Goal: Book appointment/travel/reservation

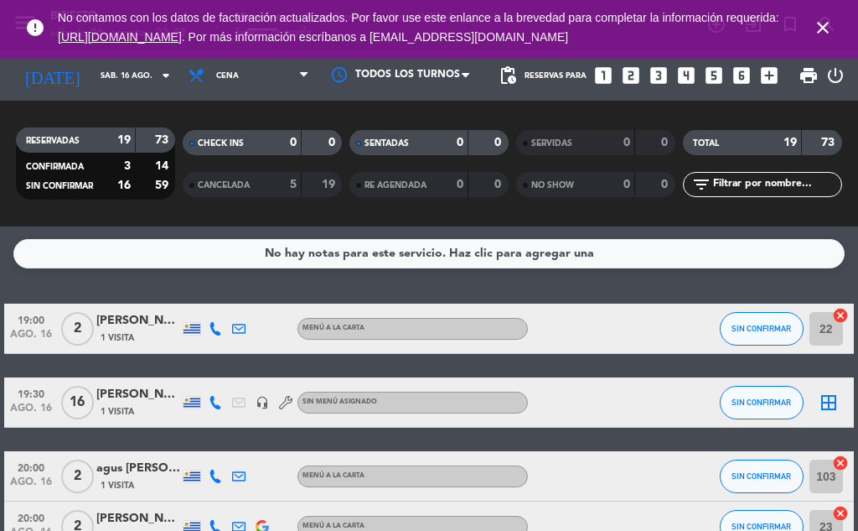
scroll to position [251, 0]
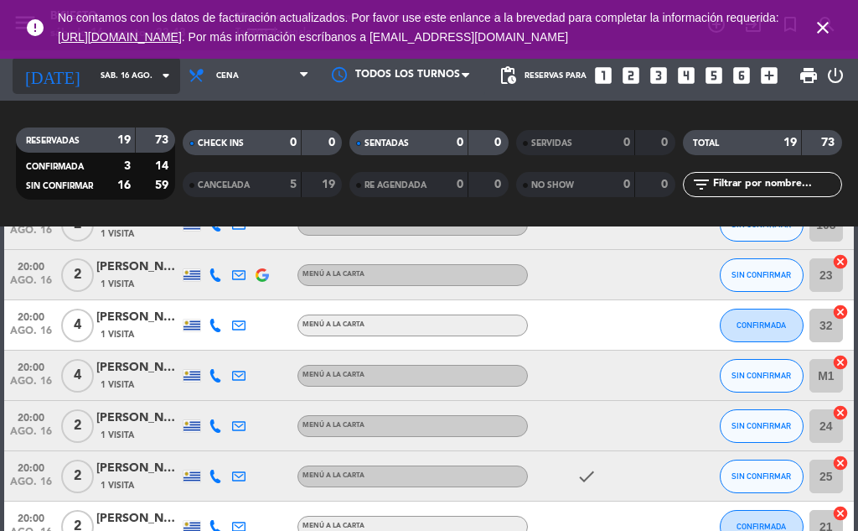
click at [120, 82] on input "sáb. 16 ago." at bounding box center [147, 76] width 110 height 26
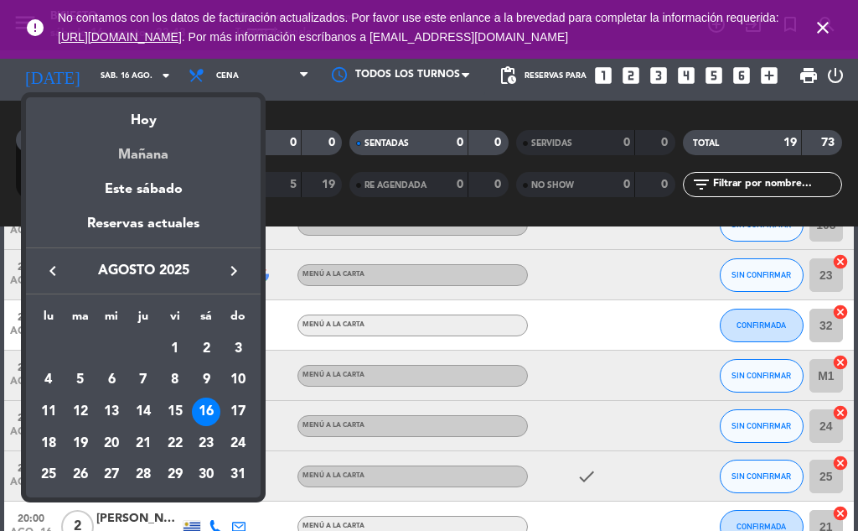
click at [148, 158] on div "Mañana" at bounding box center [143, 149] width 235 height 34
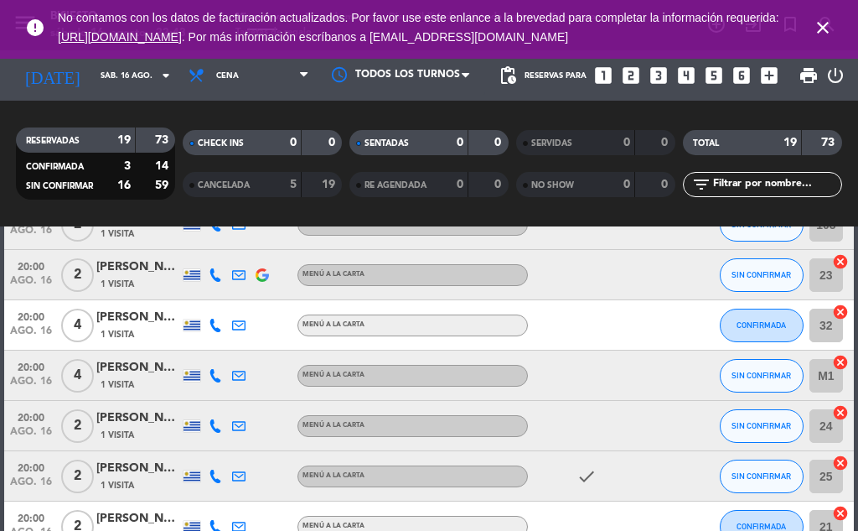
type input "dom. 17 ago."
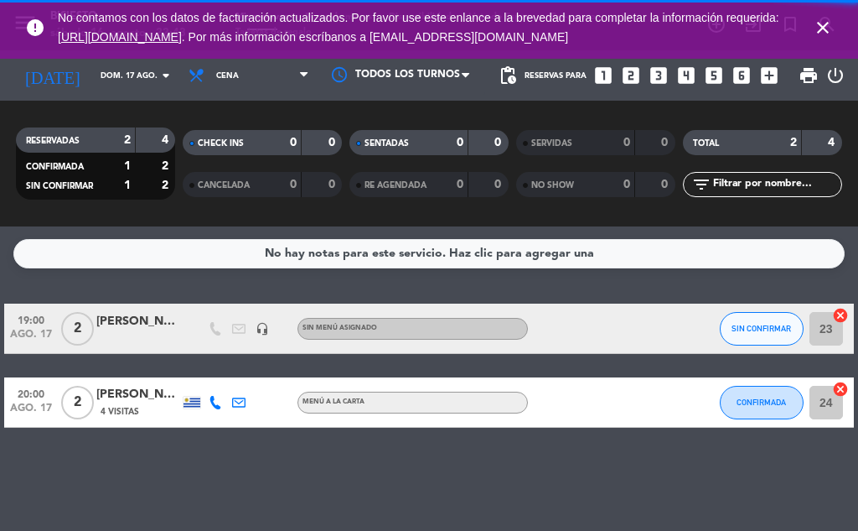
scroll to position [0, 0]
click at [246, 74] on span "Cena" at bounding box center [248, 75] width 137 height 37
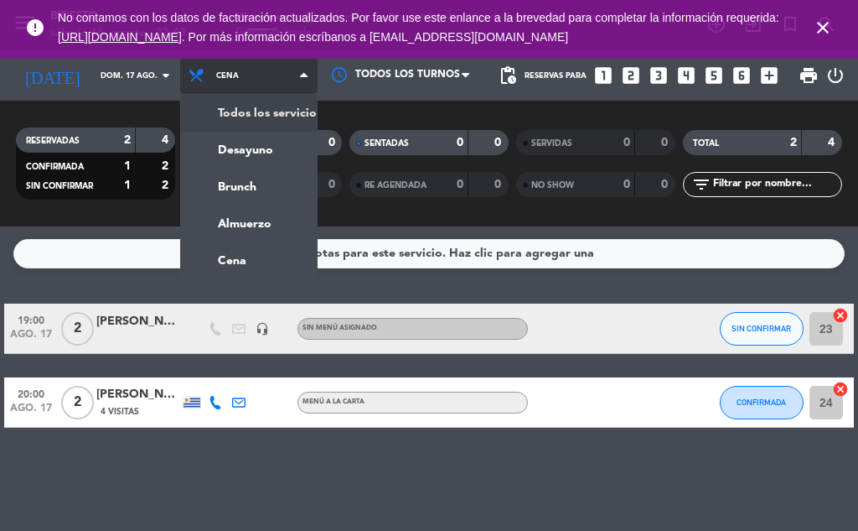
click at [250, 109] on div "menu Bisiesto [DATE] 16. agosto - 22:43 Mis reservas Mapa de mesas Disponibilid…" at bounding box center [429, 113] width 858 height 226
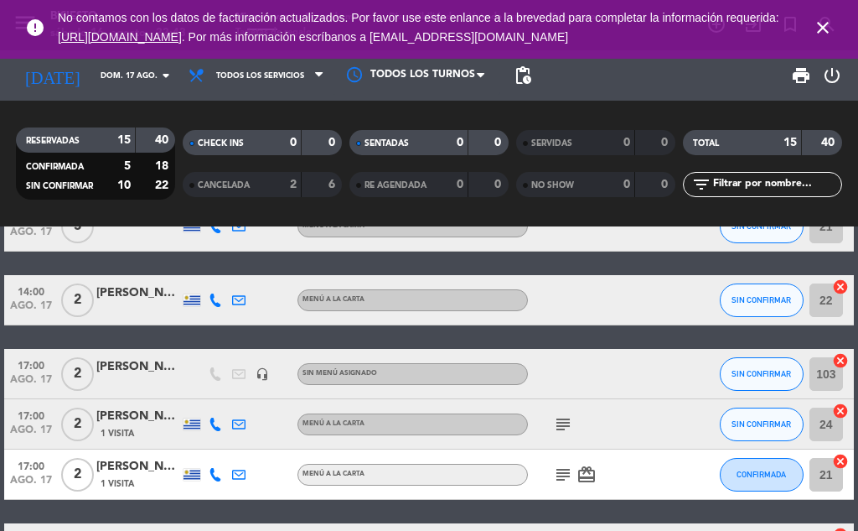
scroll to position [419, 0]
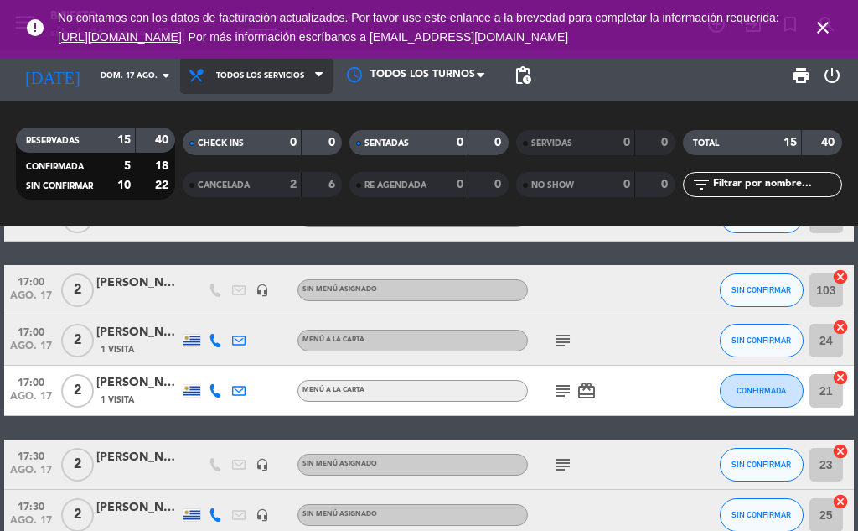
click at [282, 77] on span "Todos los servicios" at bounding box center [260, 75] width 88 height 9
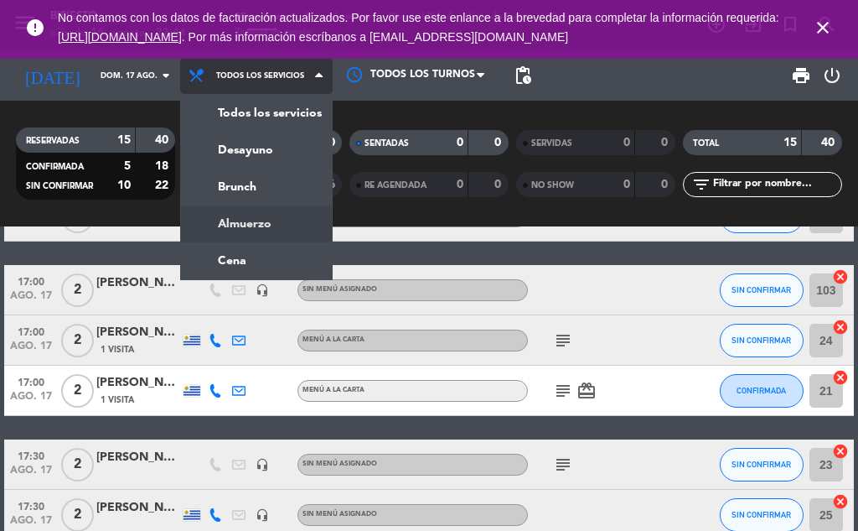
click at [279, 225] on div "menu Bisiesto [DATE] 16. agosto - 22:44 Mis reservas Mapa de mesas Disponibilid…" at bounding box center [429, 113] width 858 height 226
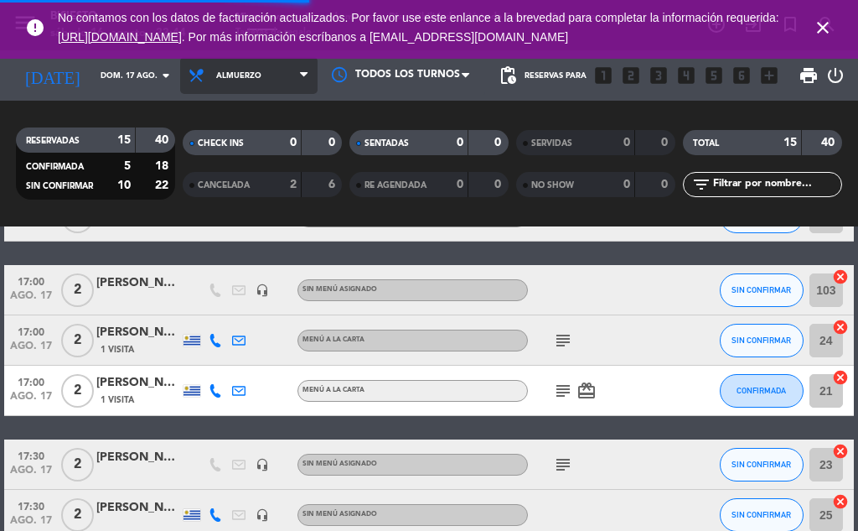
scroll to position [256, 0]
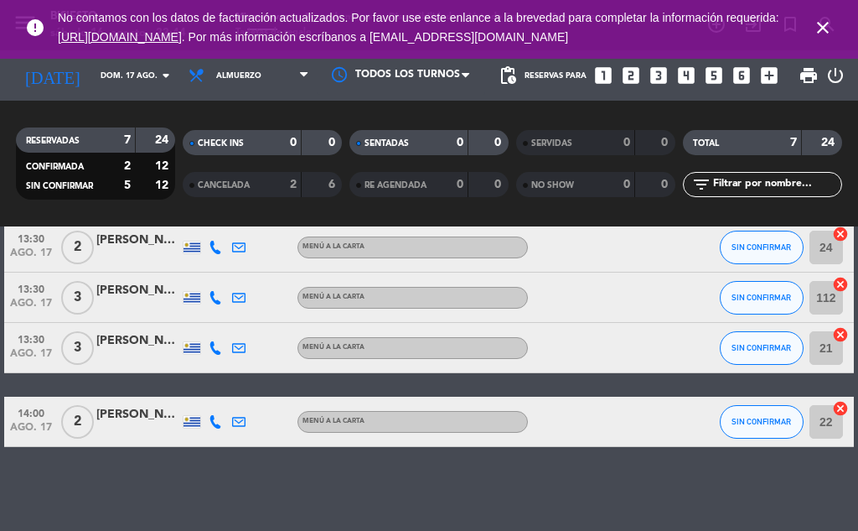
click at [252, 73] on span "Almuerzo" at bounding box center [248, 75] width 137 height 37
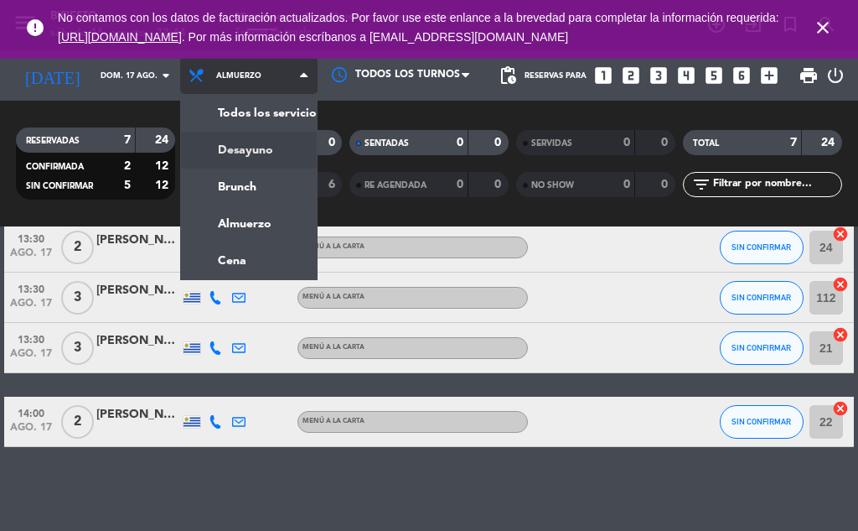
click at [274, 148] on div "menu Bisiesto [DATE] 16. agosto - 22:44 Mis reservas Mapa de mesas Disponibilid…" at bounding box center [429, 113] width 858 height 226
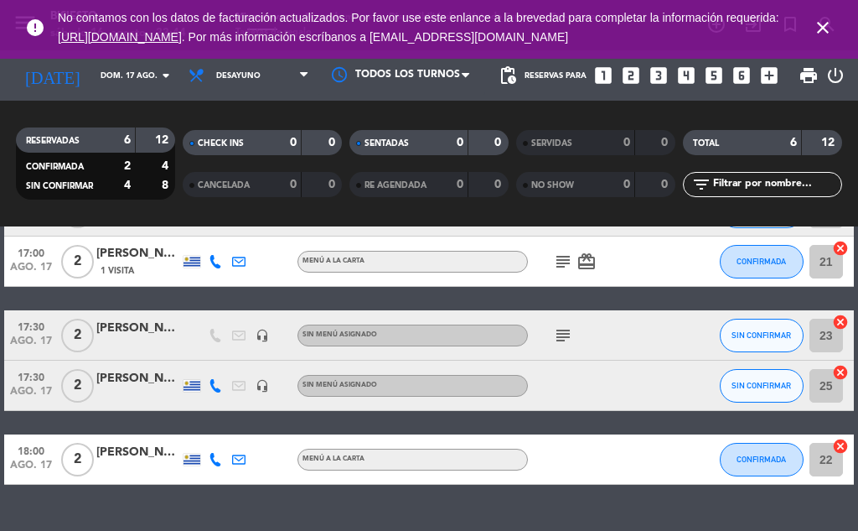
scroll to position [205, 0]
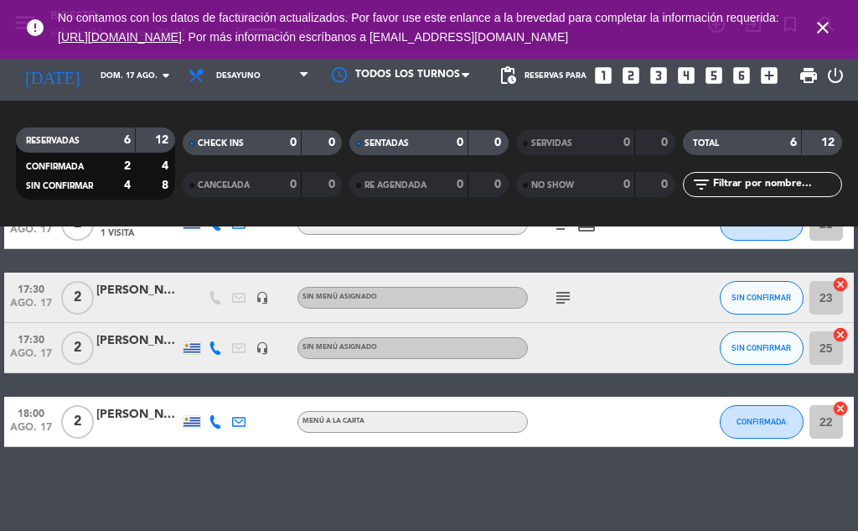
click at [832, 28] on icon "close" at bounding box center [823, 28] width 20 height 20
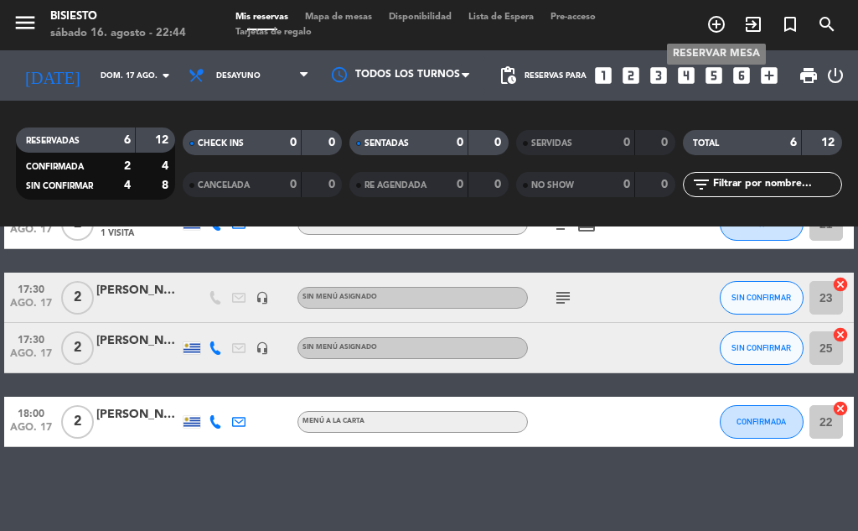
click at [722, 23] on icon "add_circle_outline" at bounding box center [717, 24] width 20 height 20
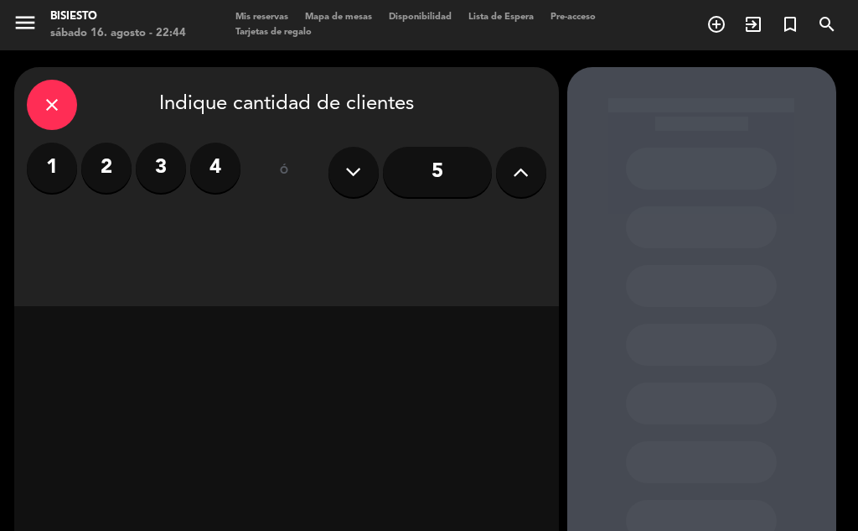
click at [102, 159] on label "2" at bounding box center [106, 168] width 50 height 50
